Goal: Task Accomplishment & Management: Manage account settings

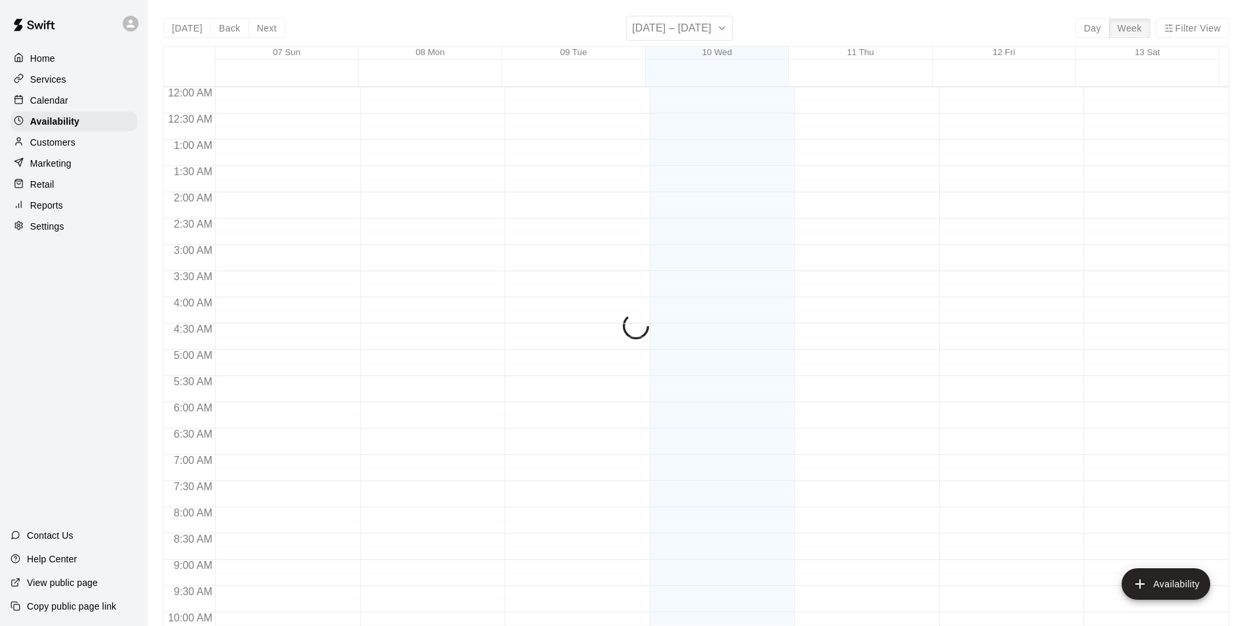
scroll to position [623, 0]
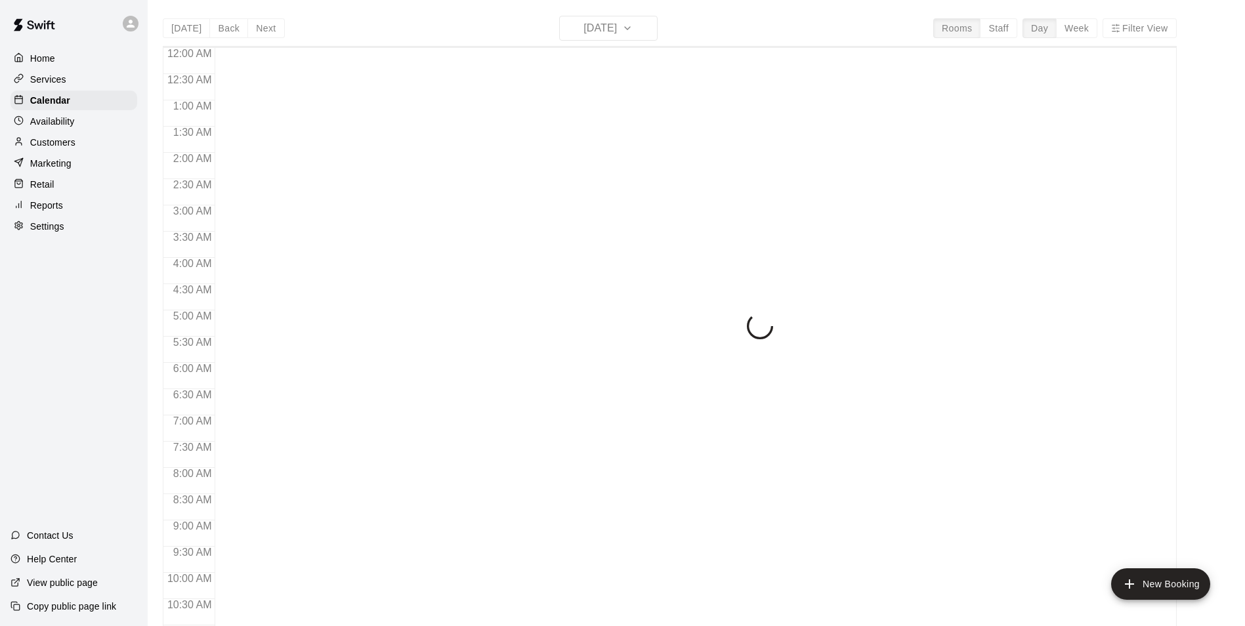
scroll to position [623, 0]
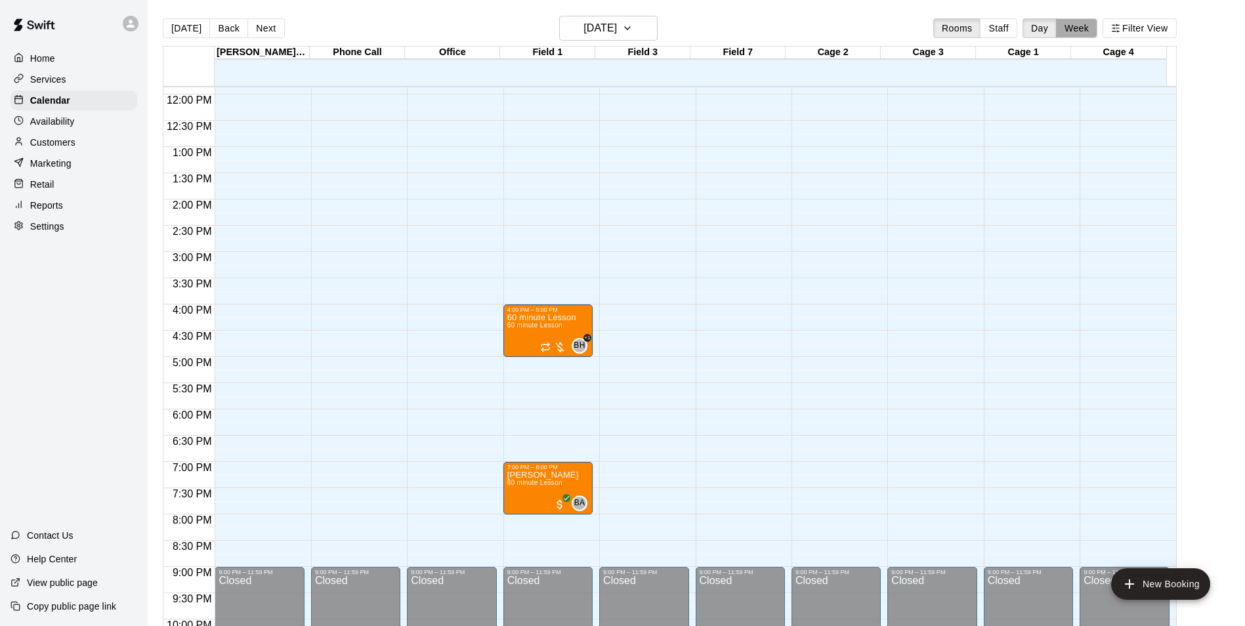
click at [1078, 29] on button "Week" at bounding box center [1076, 28] width 41 height 20
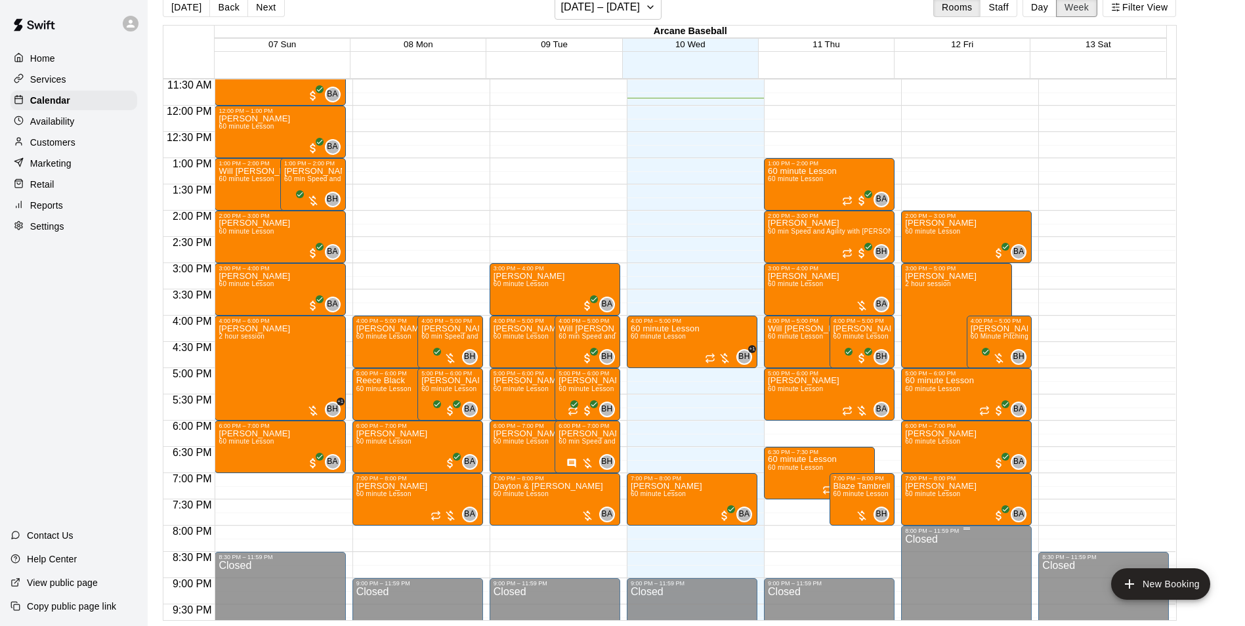
scroll to position [590, 0]
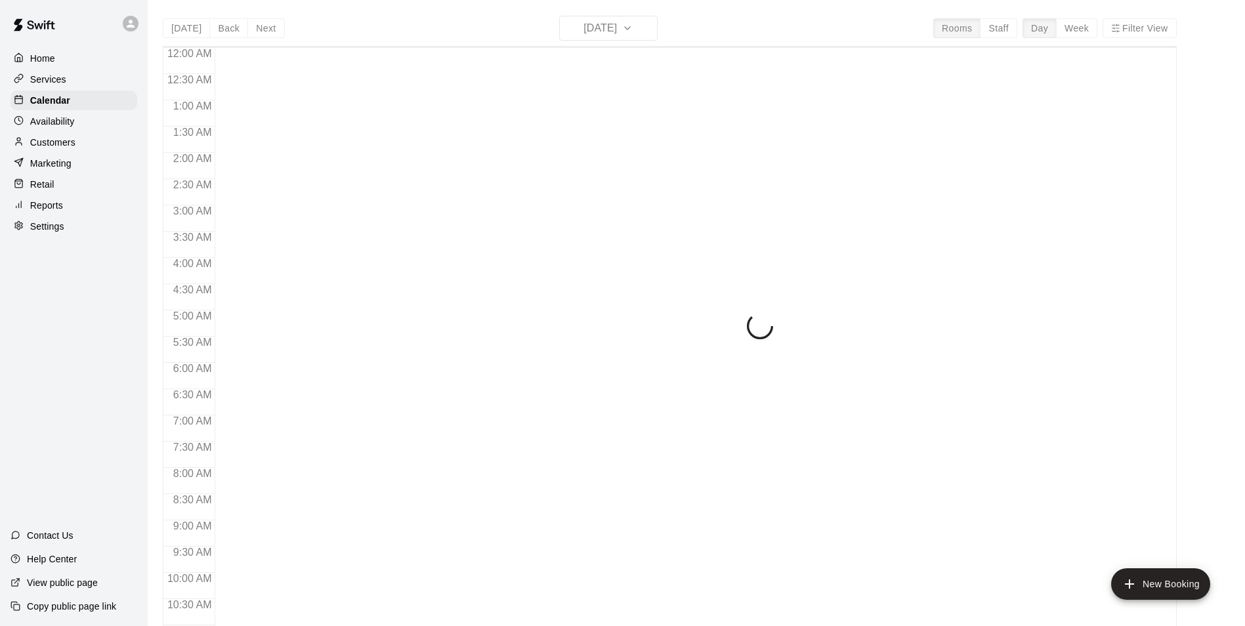
scroll to position [624, 0]
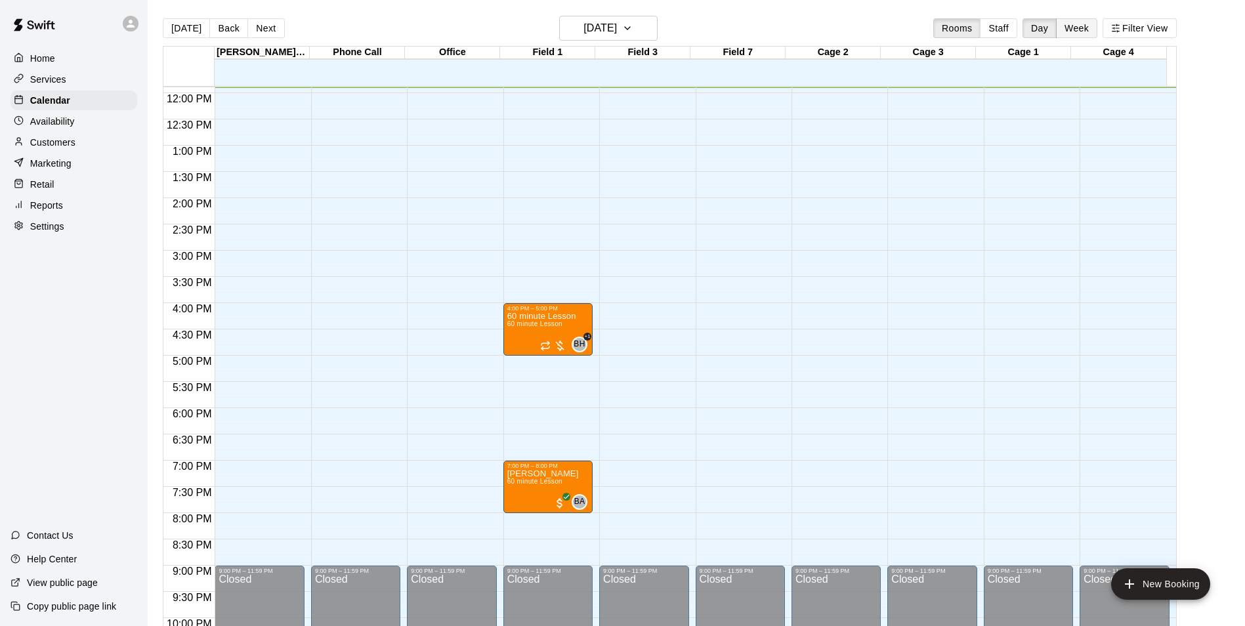
click at [1095, 27] on button "Week" at bounding box center [1076, 28] width 41 height 20
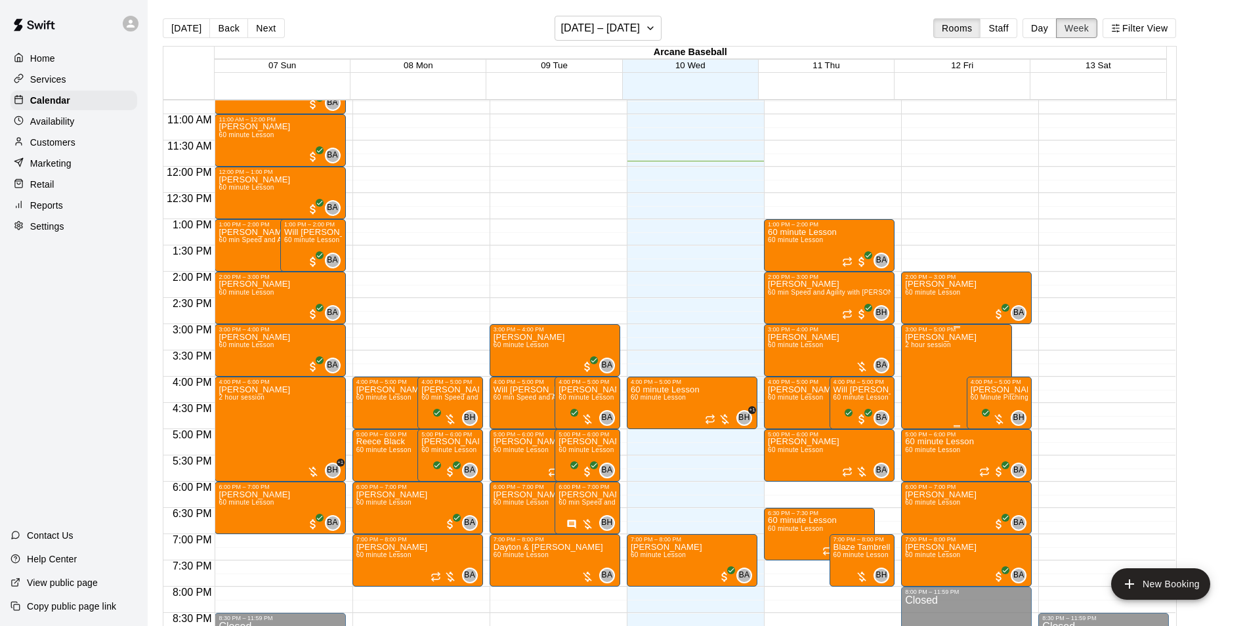
scroll to position [558, 0]
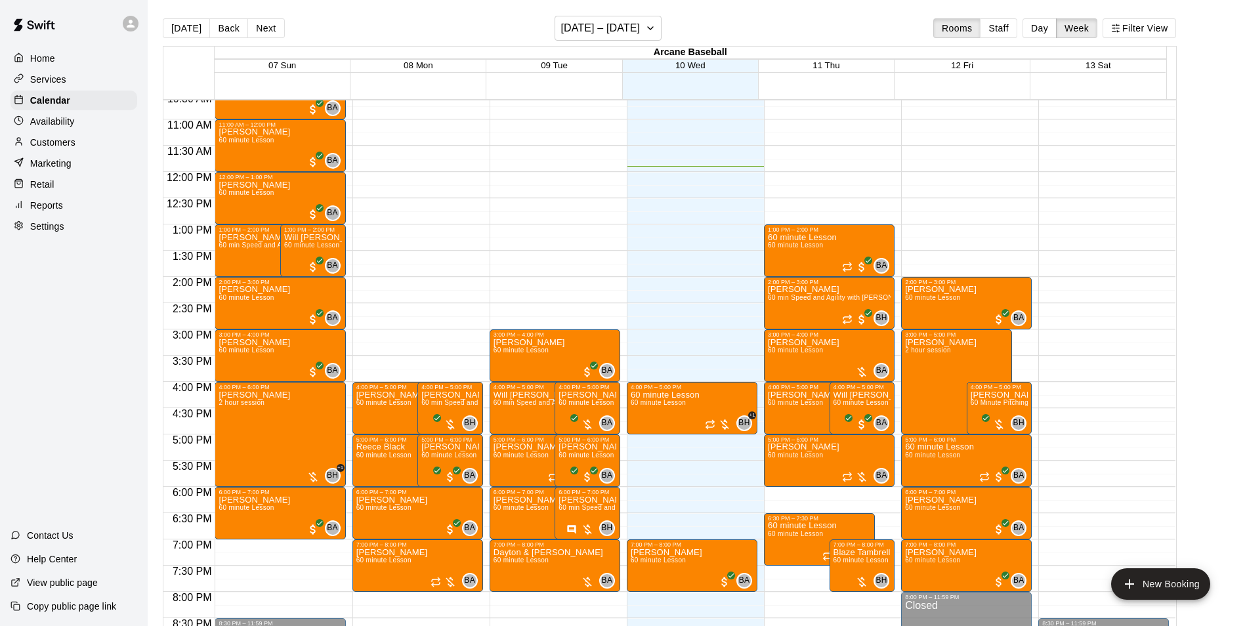
click at [44, 140] on p "Customers" at bounding box center [52, 142] width 45 height 13
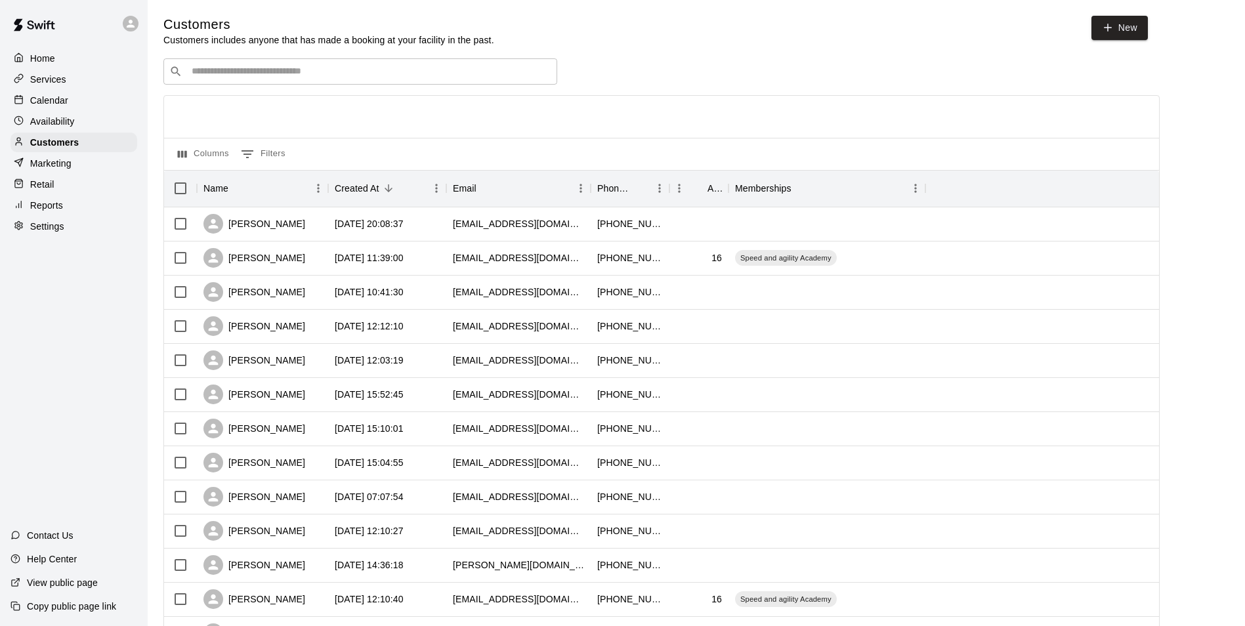
click at [225, 60] on div "​ ​" at bounding box center [360, 71] width 394 height 26
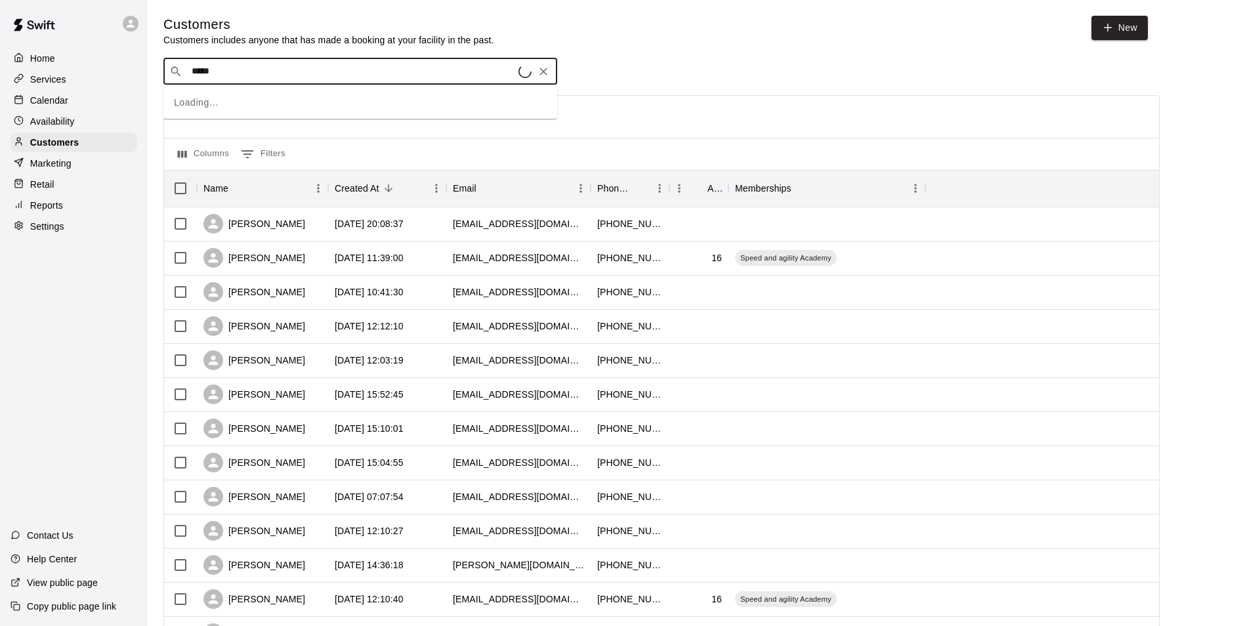
type input "******"
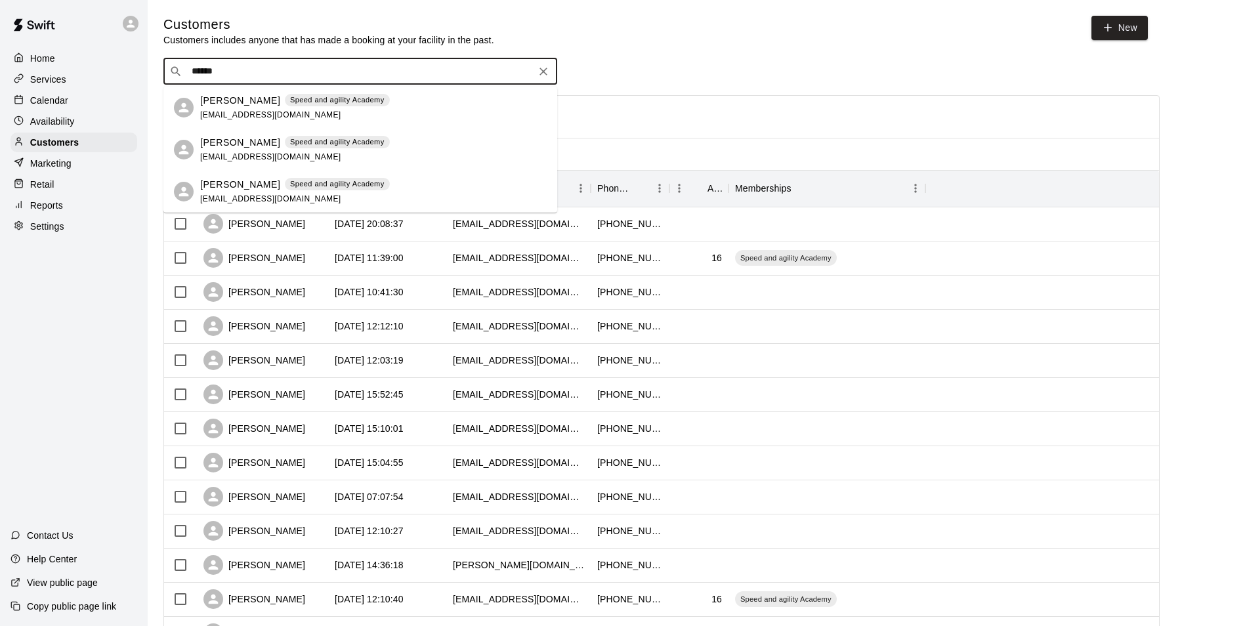
click at [213, 111] on div "[PERSON_NAME] Speed and agility Academy [EMAIL_ADDRESS][DOMAIN_NAME]" at bounding box center [295, 108] width 190 height 28
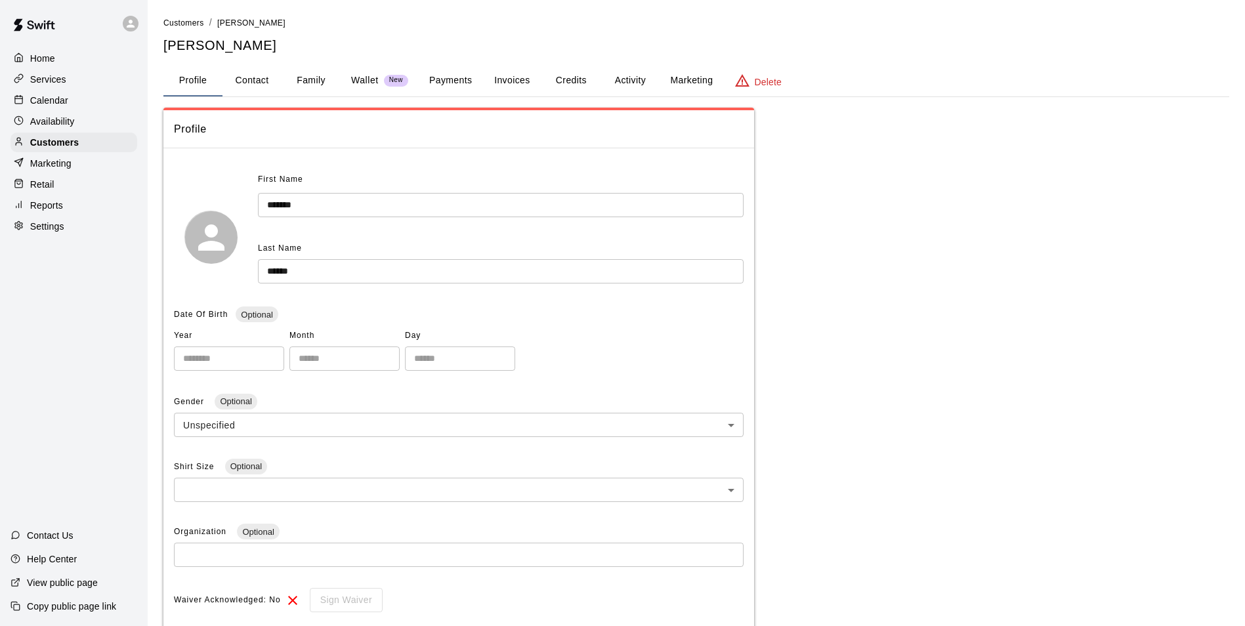
click at [524, 80] on button "Invoices" at bounding box center [511, 80] width 59 height 31
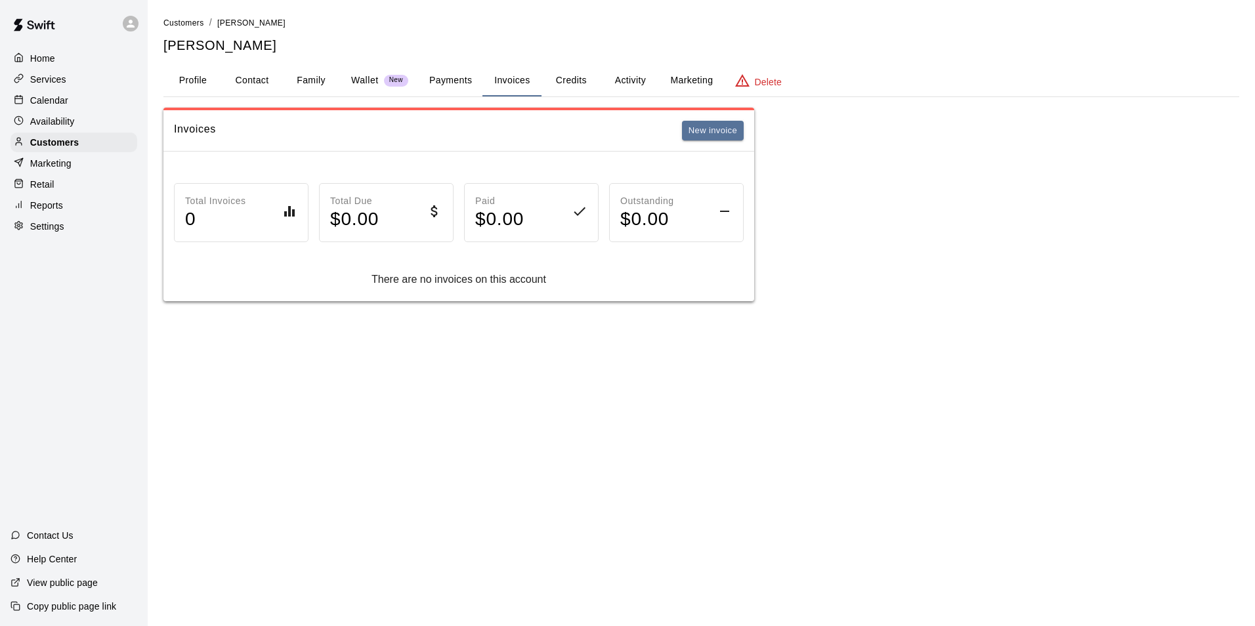
click at [567, 81] on button "Credits" at bounding box center [570, 80] width 59 height 31
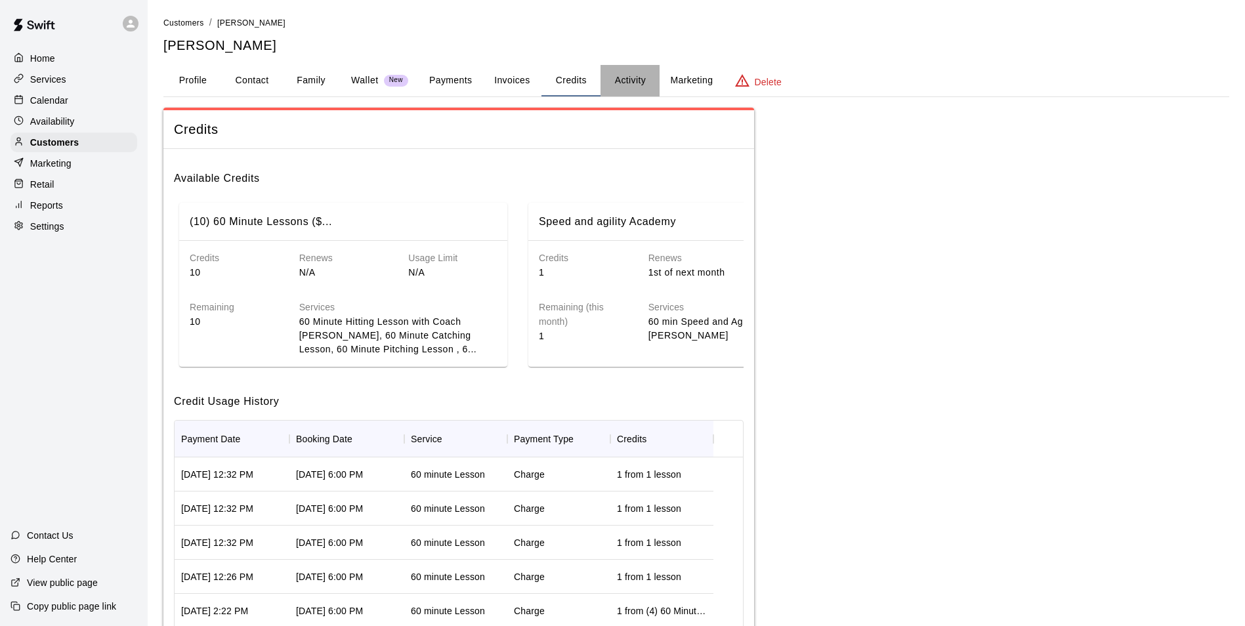
click at [631, 86] on button "Activity" at bounding box center [629, 80] width 59 height 31
